Goal: Task Accomplishment & Management: Manage account settings

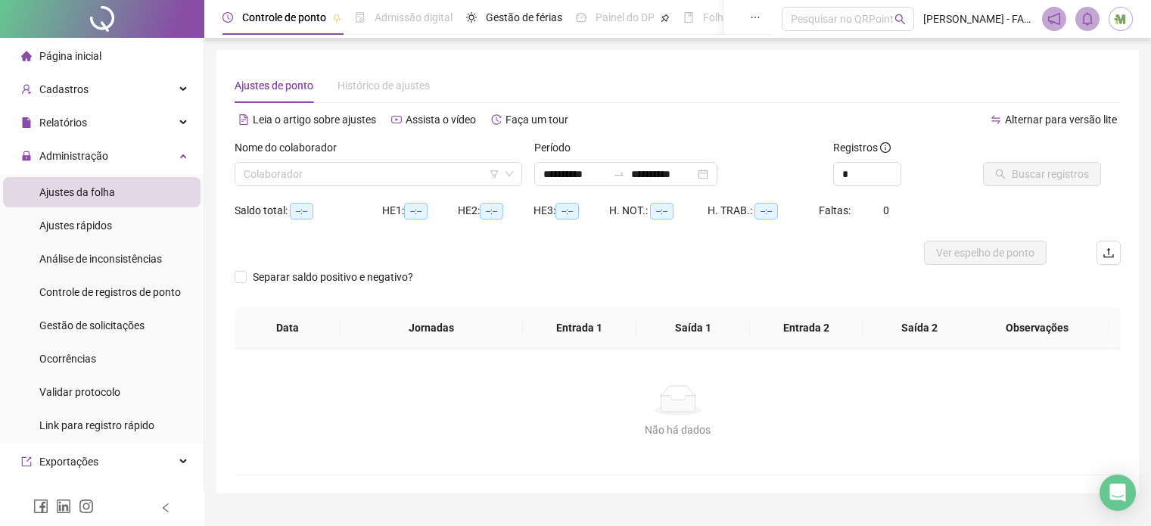
click at [85, 64] on div "Página inicial" at bounding box center [61, 56] width 80 height 30
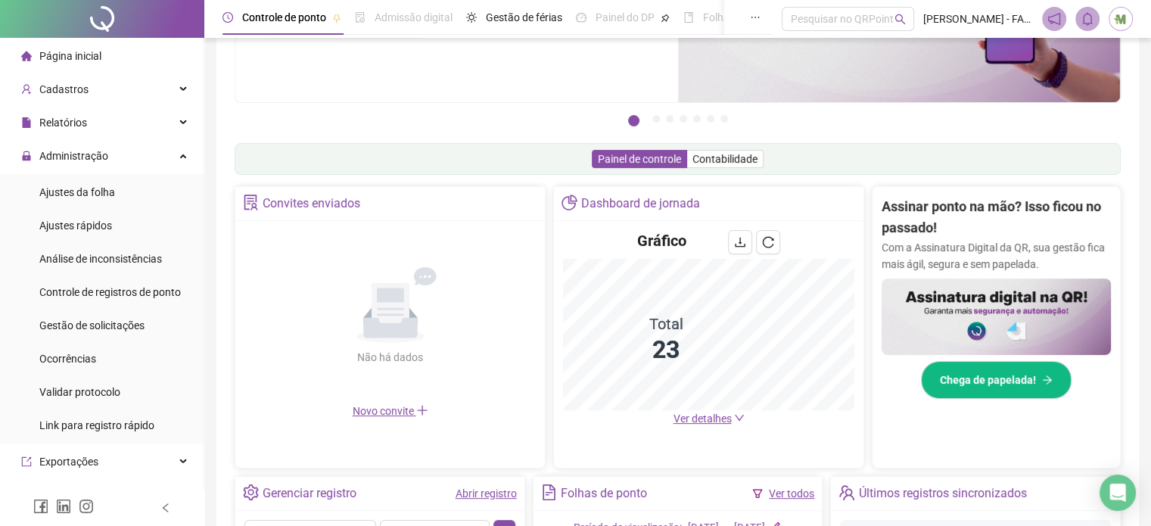
scroll to position [151, 0]
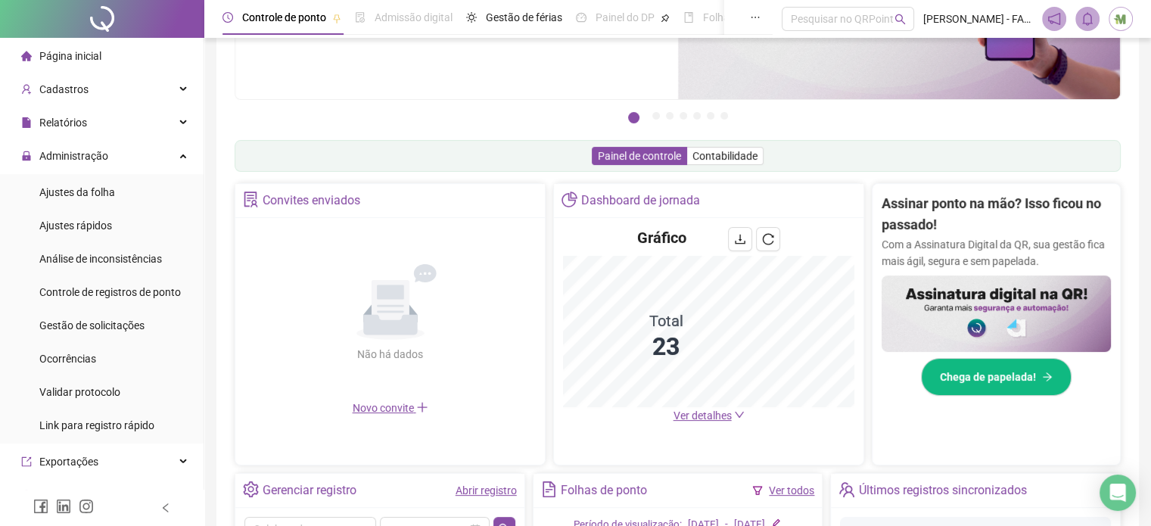
click at [714, 417] on span "Ver detalhes" at bounding box center [702, 415] width 58 height 12
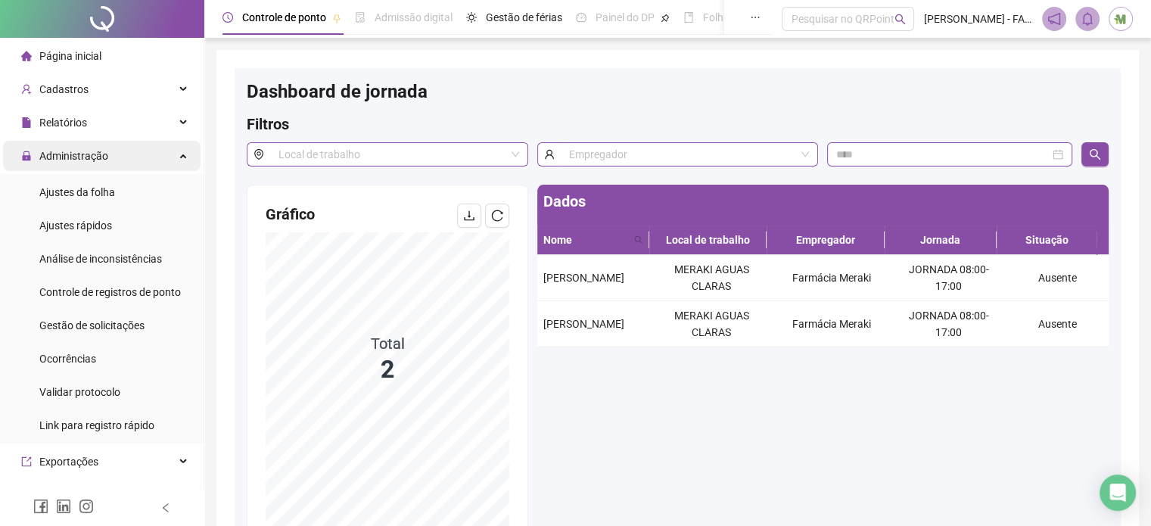
click at [70, 152] on span "Administração" at bounding box center [73, 156] width 69 height 12
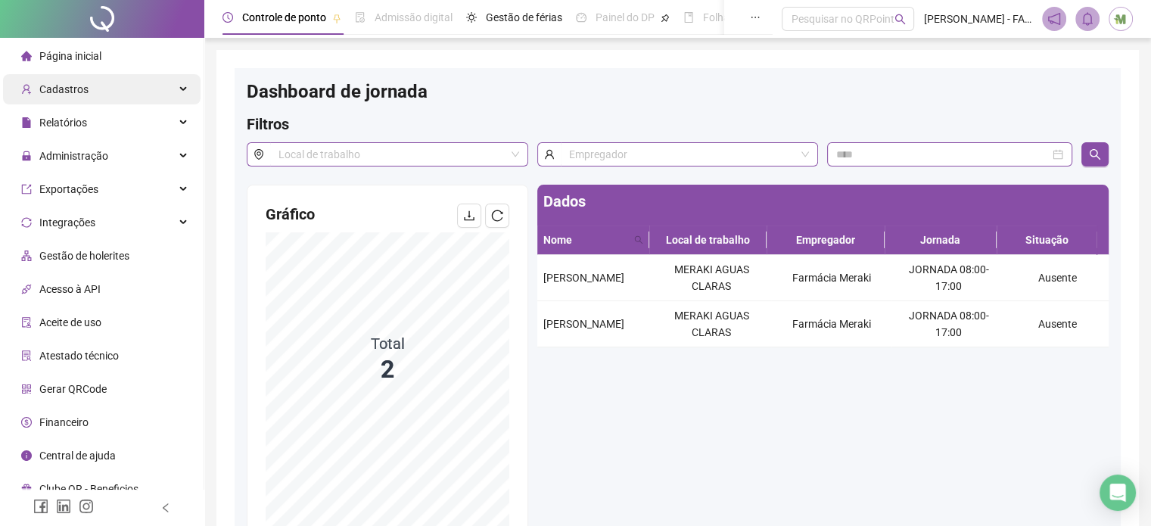
click at [77, 94] on span "Cadastros" at bounding box center [63, 89] width 49 height 12
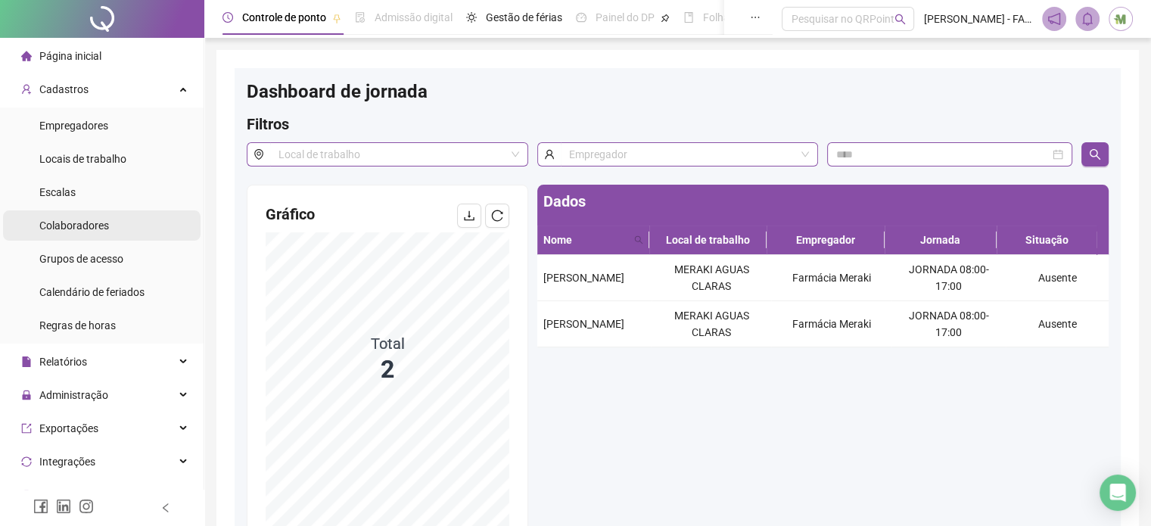
click at [63, 225] on span "Colaboradores" at bounding box center [74, 225] width 70 height 12
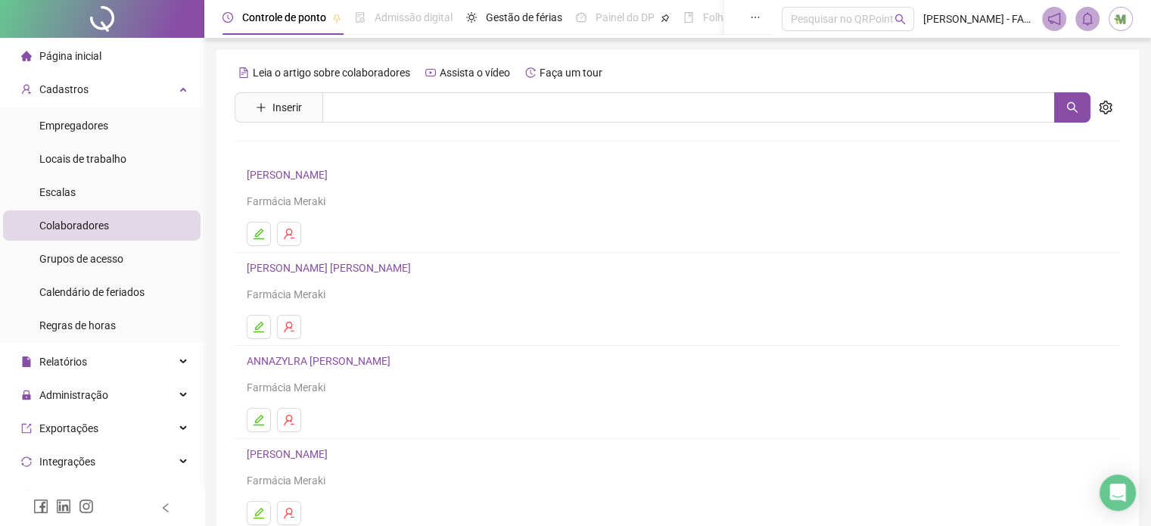
scroll to position [205, 0]
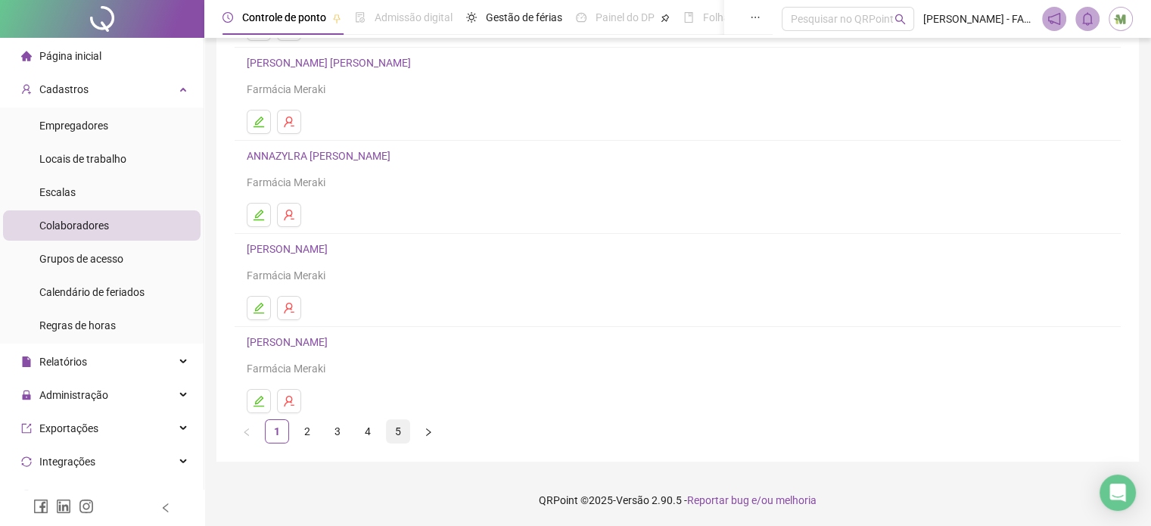
click at [400, 430] on link "5" at bounding box center [398, 431] width 23 height 23
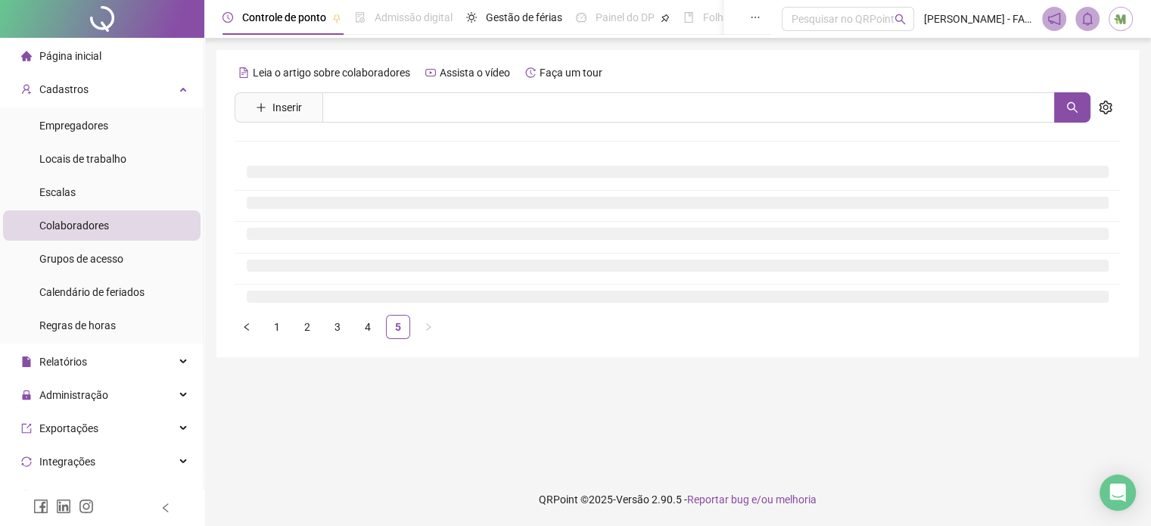
scroll to position [0, 0]
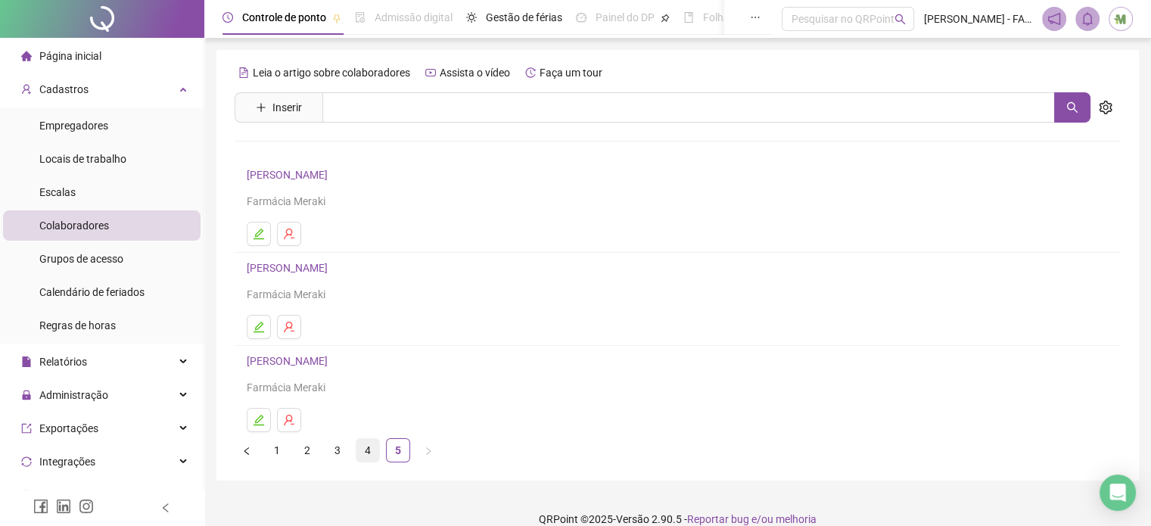
click at [366, 449] on link "4" at bounding box center [367, 450] width 23 height 23
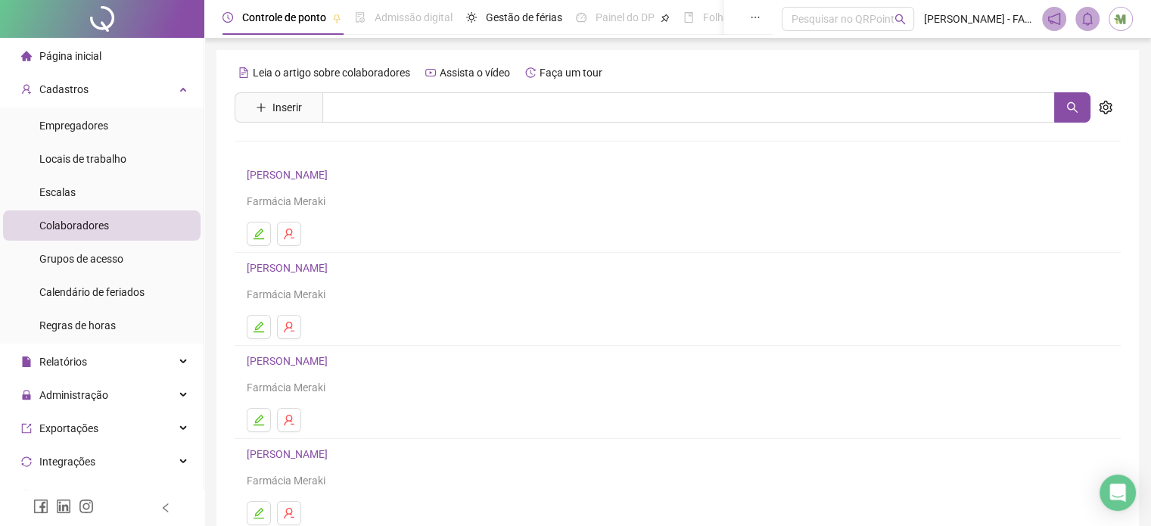
click at [325, 176] on link "[PERSON_NAME]" at bounding box center [289, 175] width 85 height 12
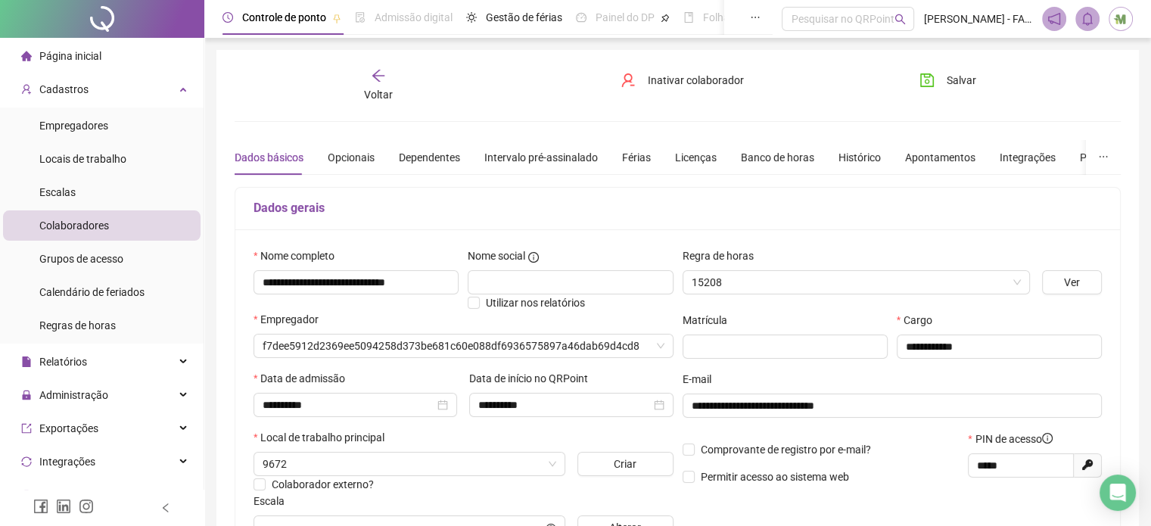
type input "**********"
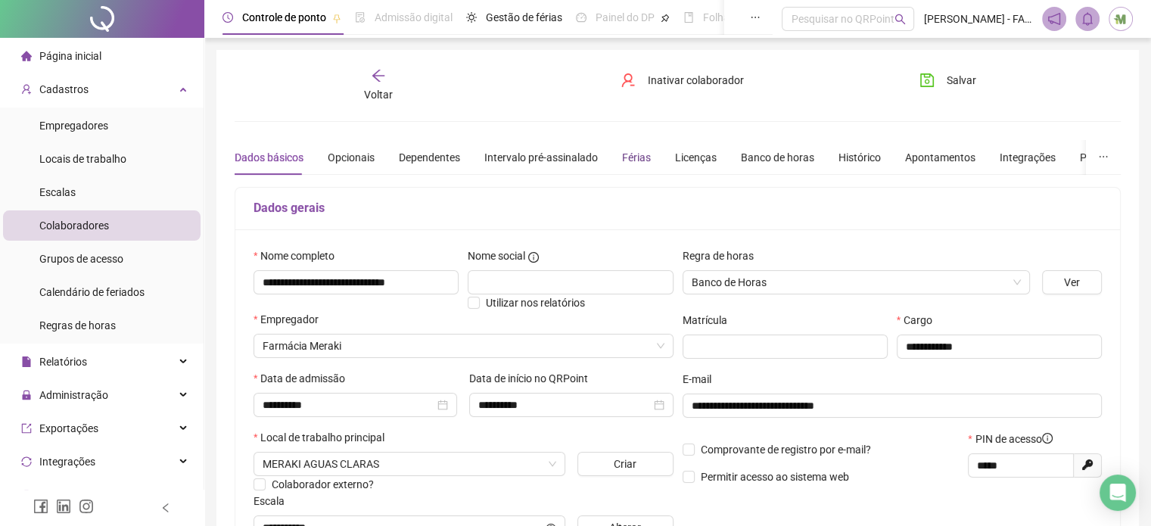
click at [623, 155] on div "Férias" at bounding box center [636, 157] width 29 height 17
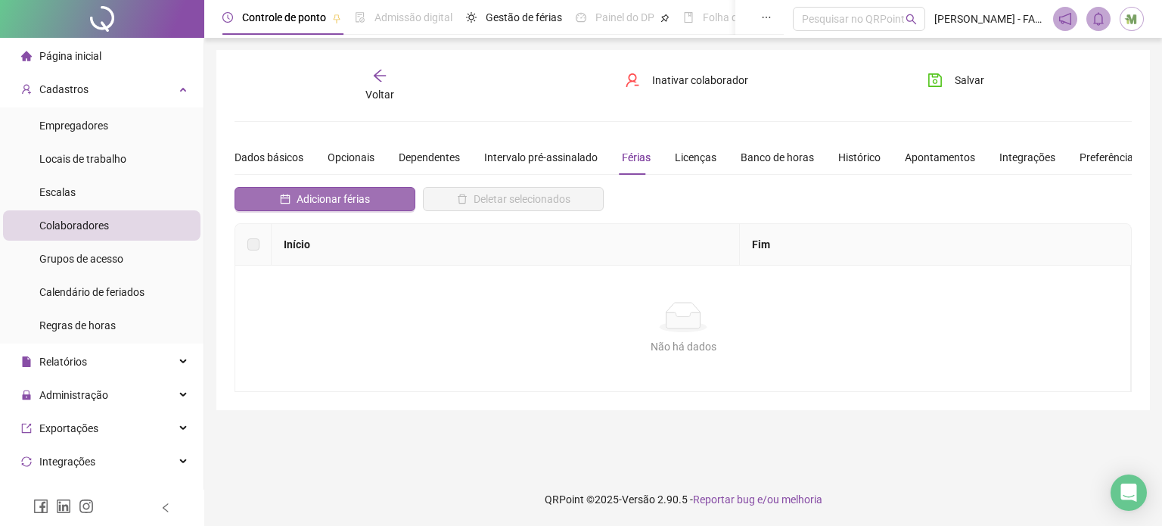
click at [319, 195] on span "Adicionar férias" at bounding box center [333, 199] width 73 height 17
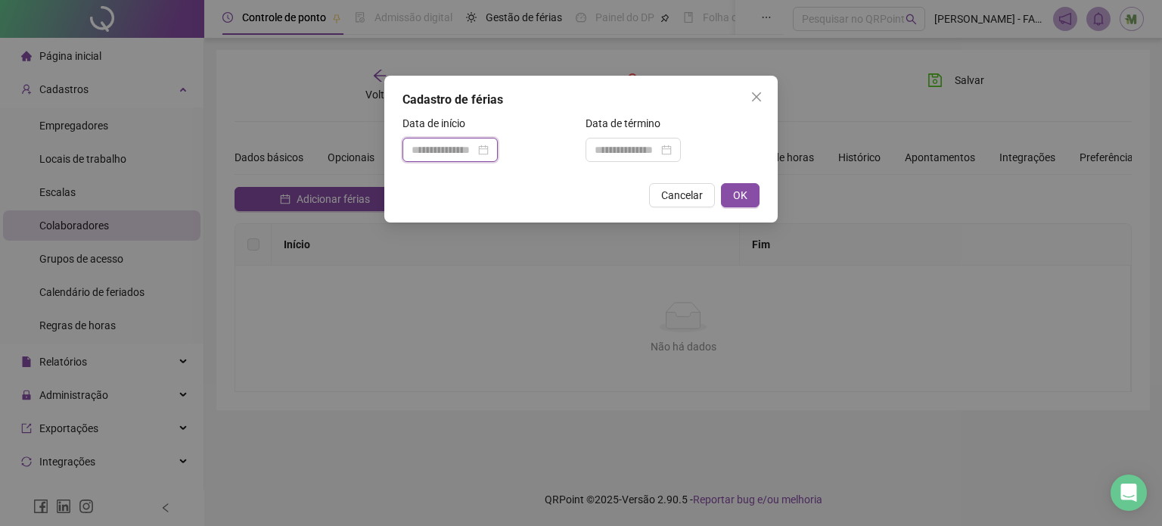
click at [455, 148] on input at bounding box center [443, 149] width 64 height 17
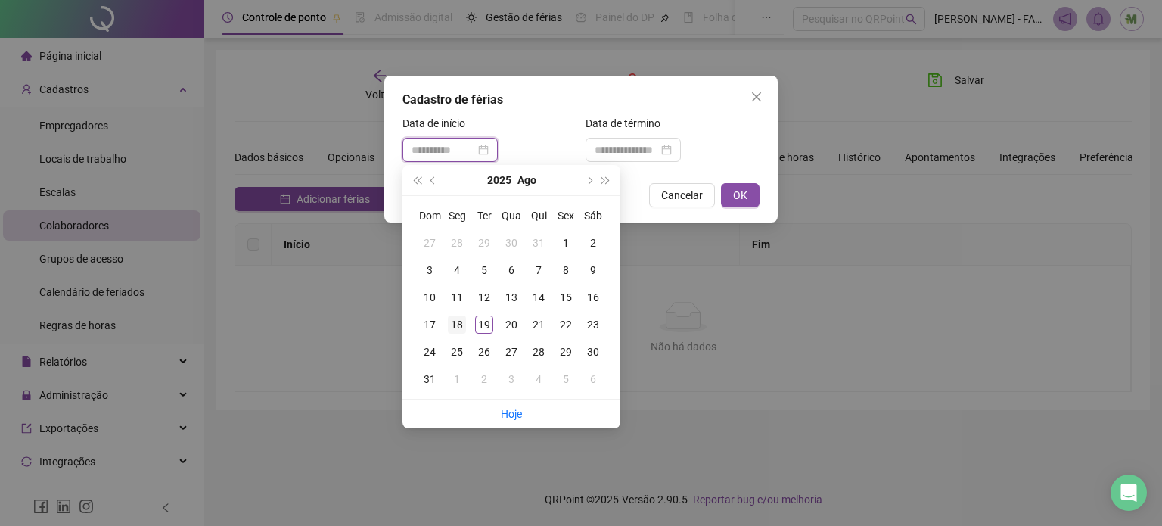
type input "**********"
click at [458, 320] on div "18" at bounding box center [457, 324] width 18 height 18
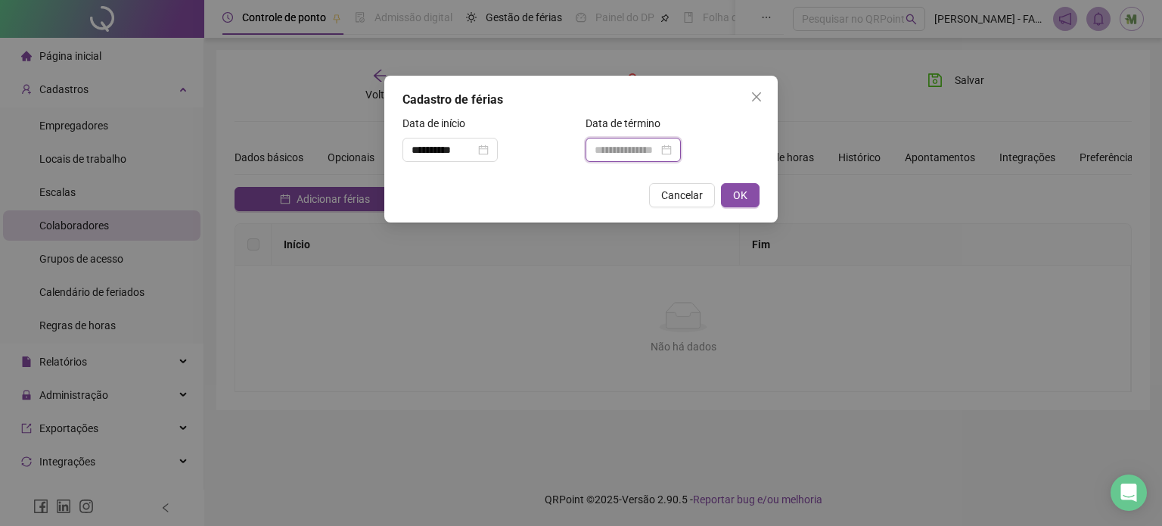
click at [654, 154] on input at bounding box center [627, 149] width 64 height 17
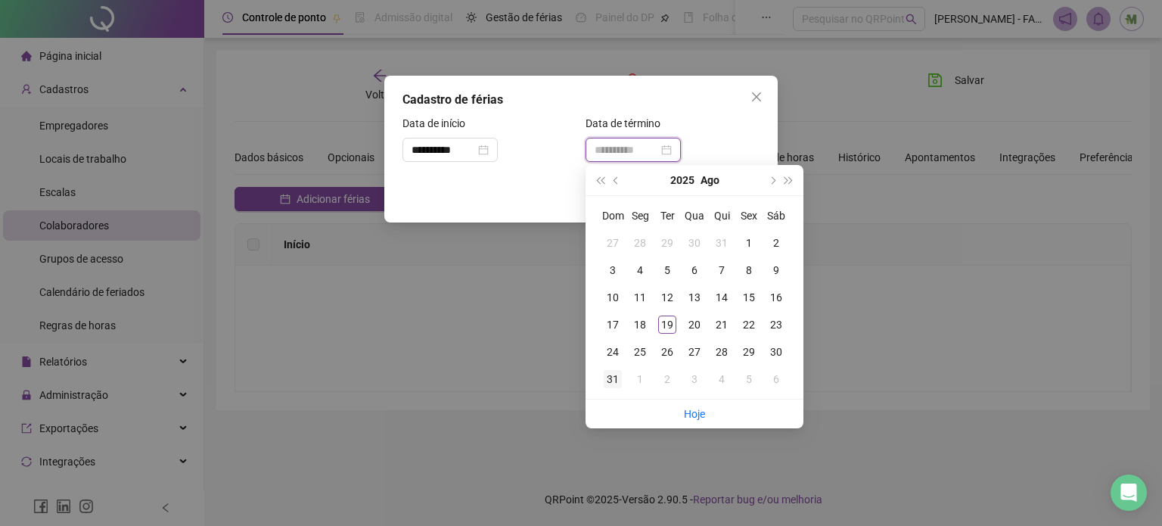
type input "**********"
click at [610, 378] on div "31" at bounding box center [613, 379] width 18 height 18
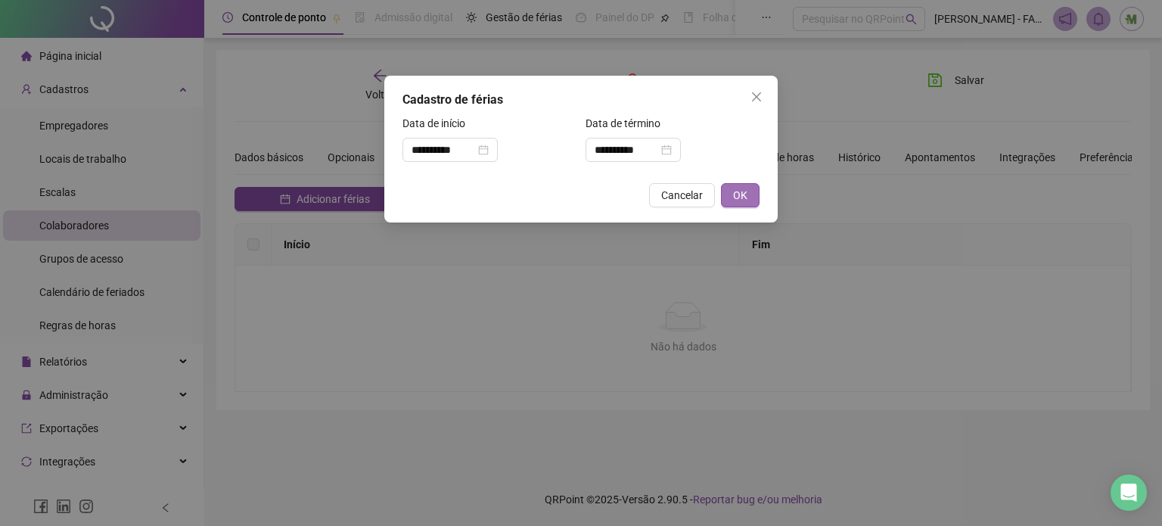
click at [746, 200] on span "OK" at bounding box center [740, 195] width 14 height 17
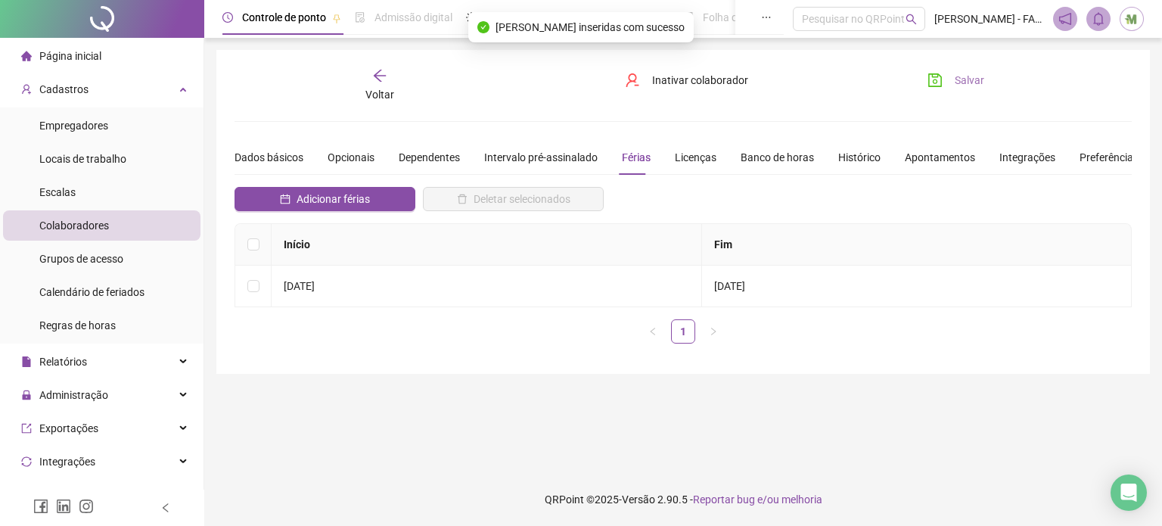
click at [955, 79] on span "Salvar" at bounding box center [970, 80] width 30 height 17
click at [76, 51] on span "Página inicial" at bounding box center [70, 56] width 62 height 12
